Goal: Transaction & Acquisition: Book appointment/travel/reservation

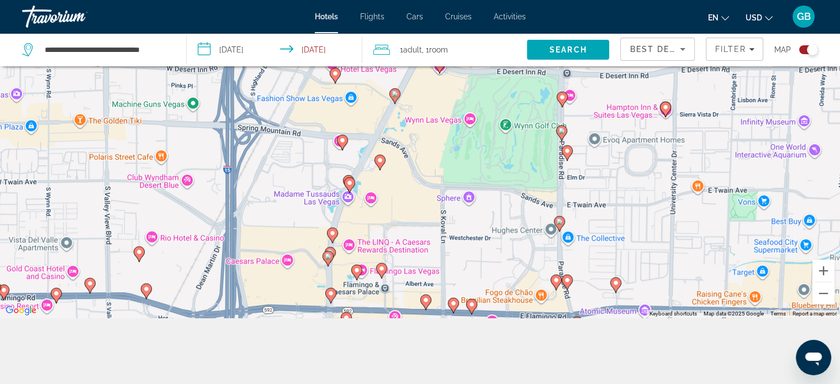
click at [67, 20] on div "Travorium" at bounding box center [77, 16] width 110 height 29
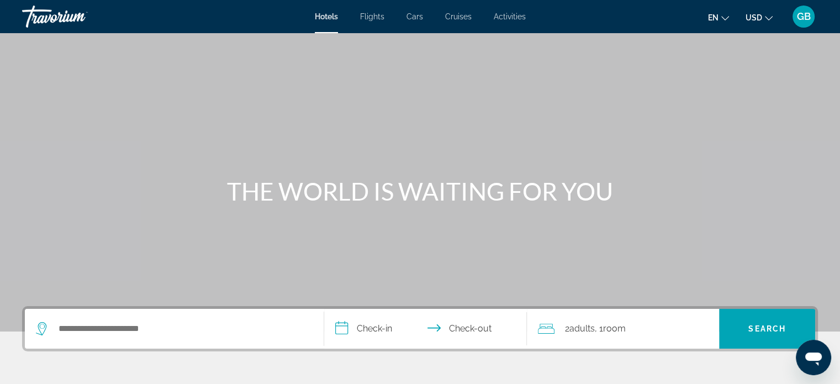
click at [47, 16] on div "Travorium" at bounding box center [77, 16] width 110 height 29
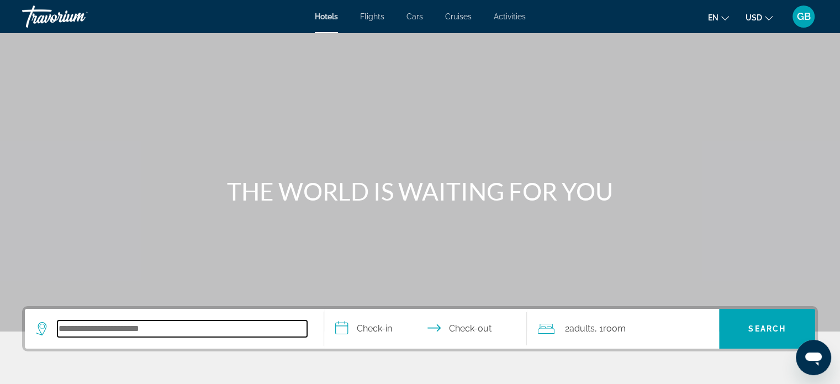
click at [122, 330] on input "Search hotel destination" at bounding box center [182, 328] width 250 height 17
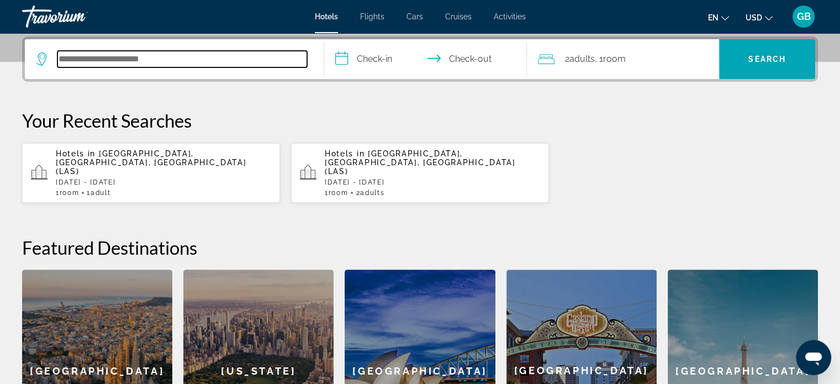
scroll to position [269, 0]
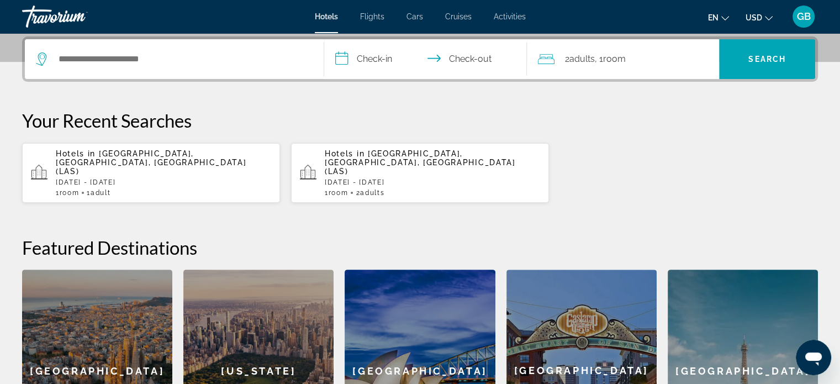
click at [131, 178] on p "[DATE] - [DATE]" at bounding box center [163, 182] width 215 height 8
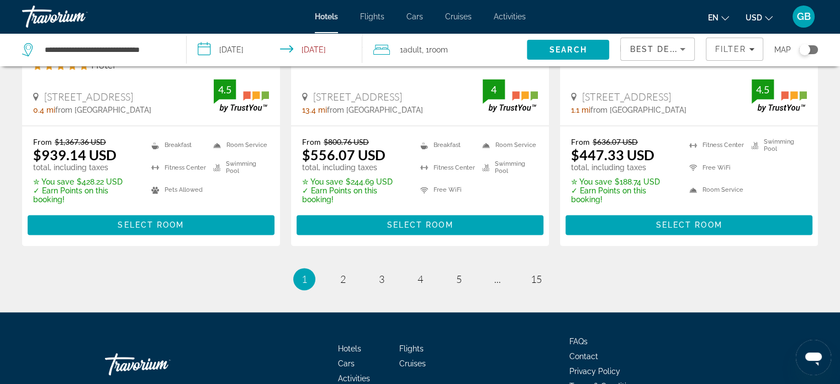
scroll to position [1601, 0]
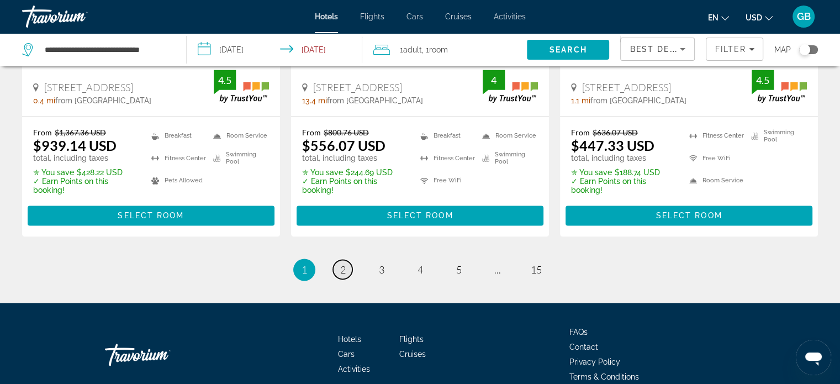
click at [343, 263] on span "2" at bounding box center [343, 269] width 6 height 12
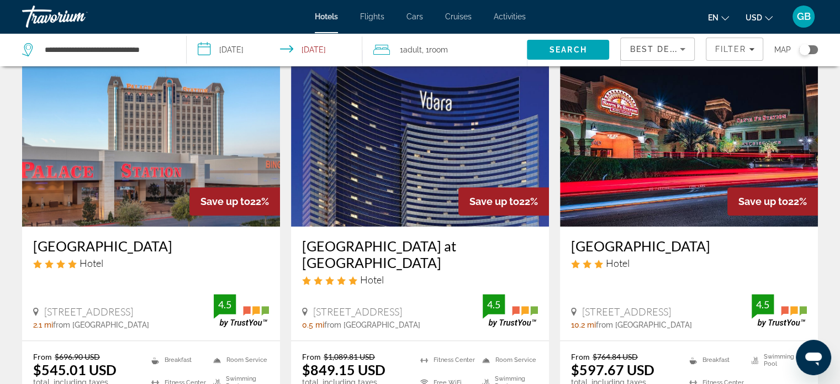
scroll to position [1435, 0]
